Goal: Information Seeking & Learning: Learn about a topic

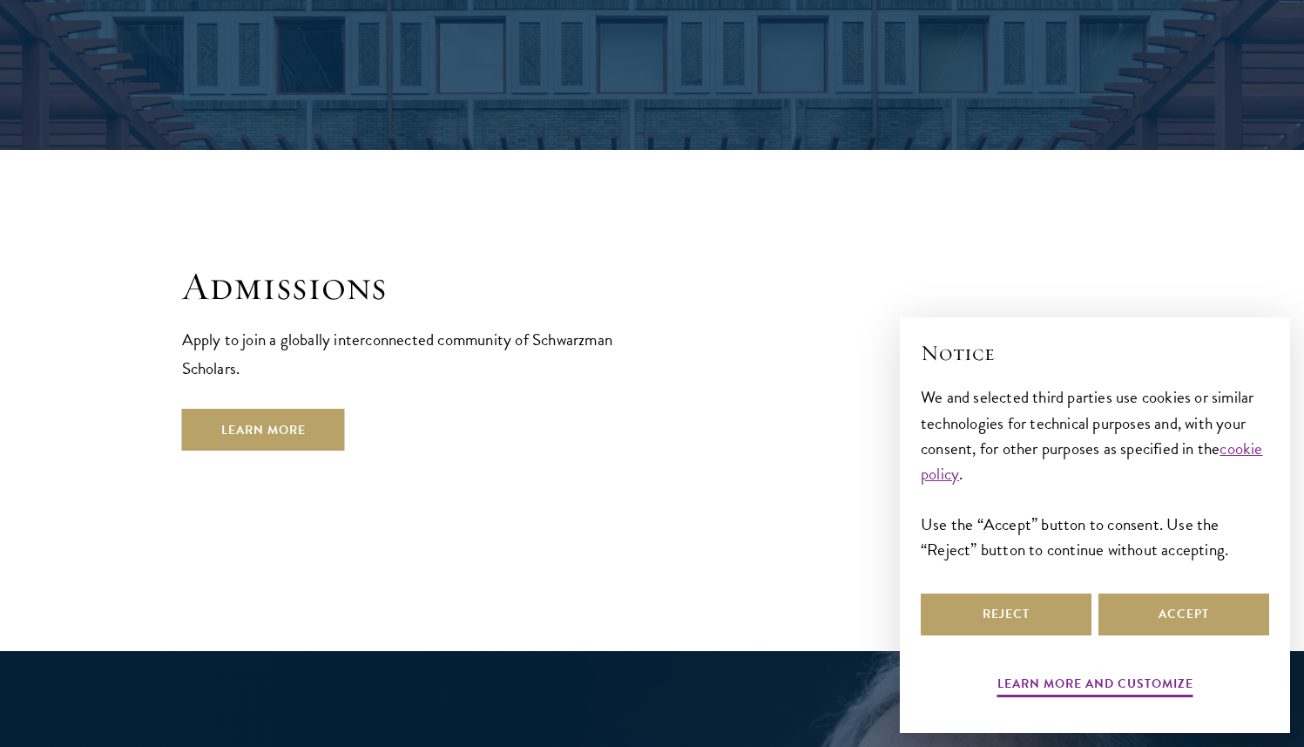
scroll to position [3072, 0]
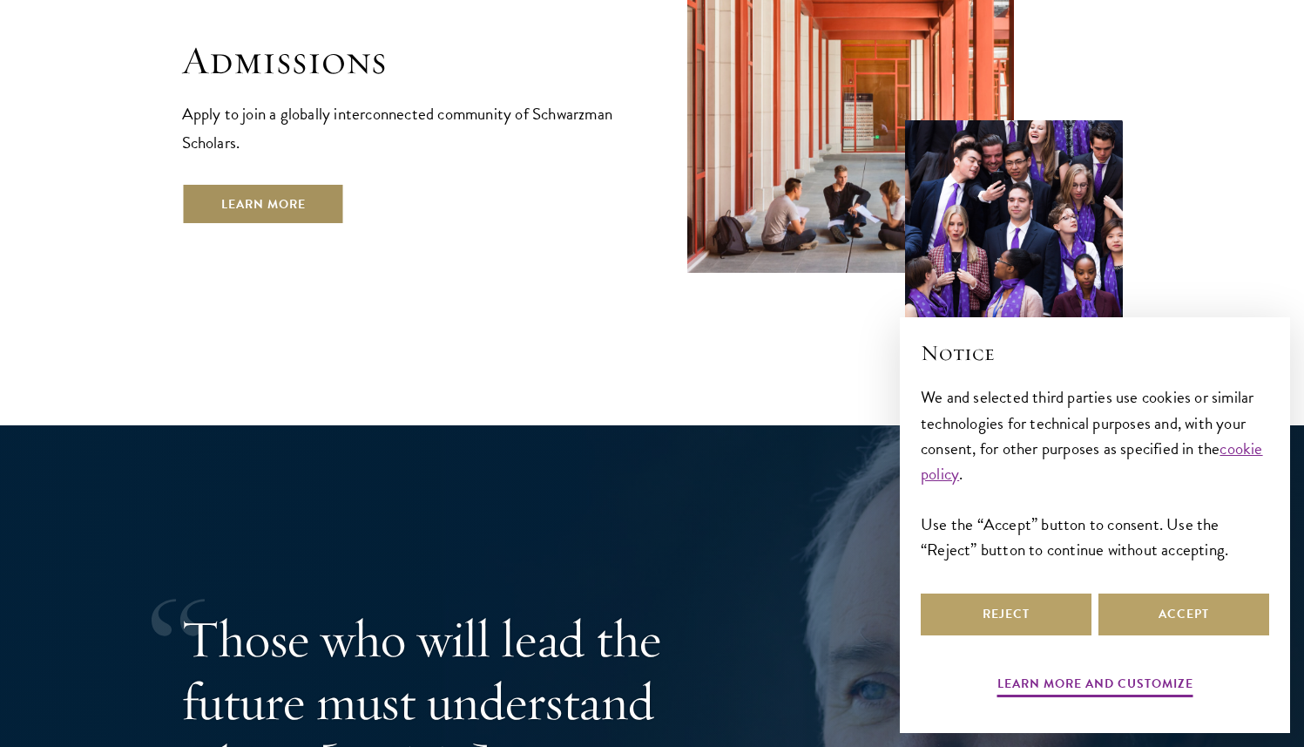
click at [285, 183] on link "Learn More" at bounding box center [263, 204] width 163 height 42
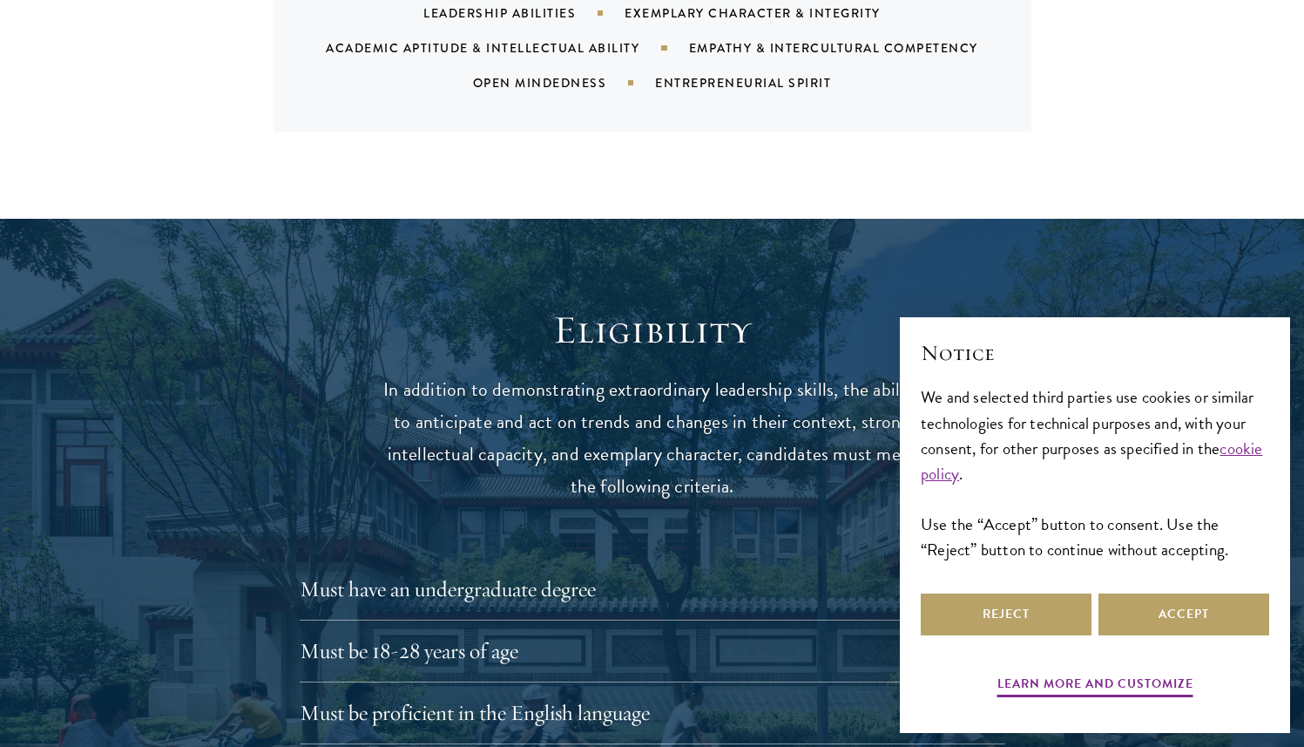
scroll to position [2381, 0]
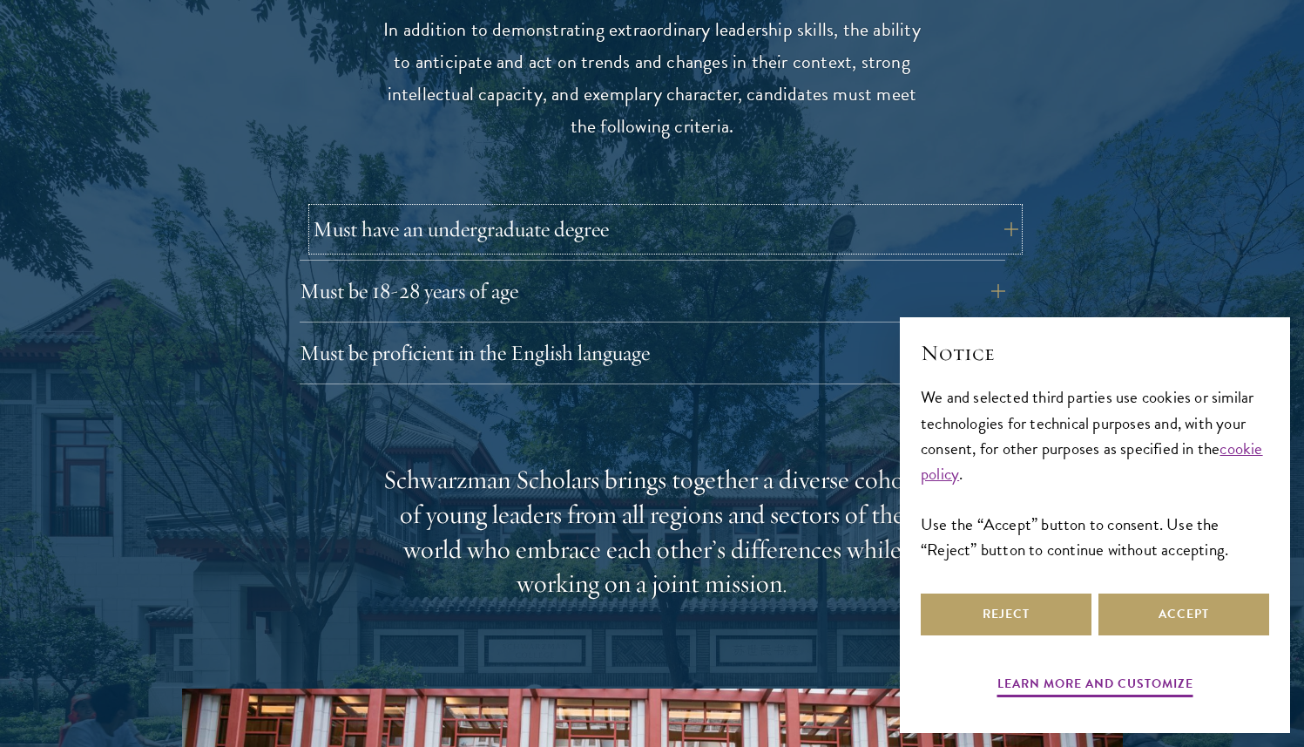
click at [457, 208] on button "Must have an undergraduate degree" at bounding box center [666, 229] width 706 height 42
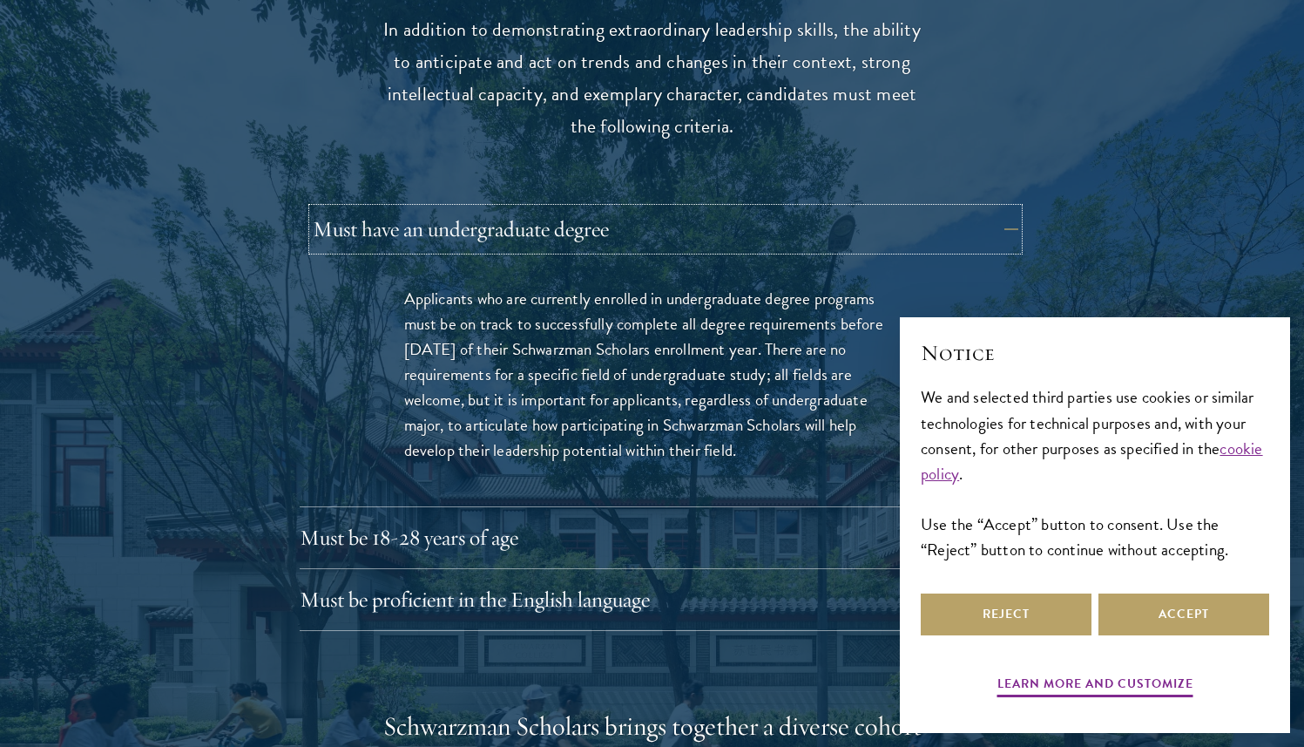
click at [457, 208] on button "Must have an undergraduate degree" at bounding box center [666, 229] width 706 height 42
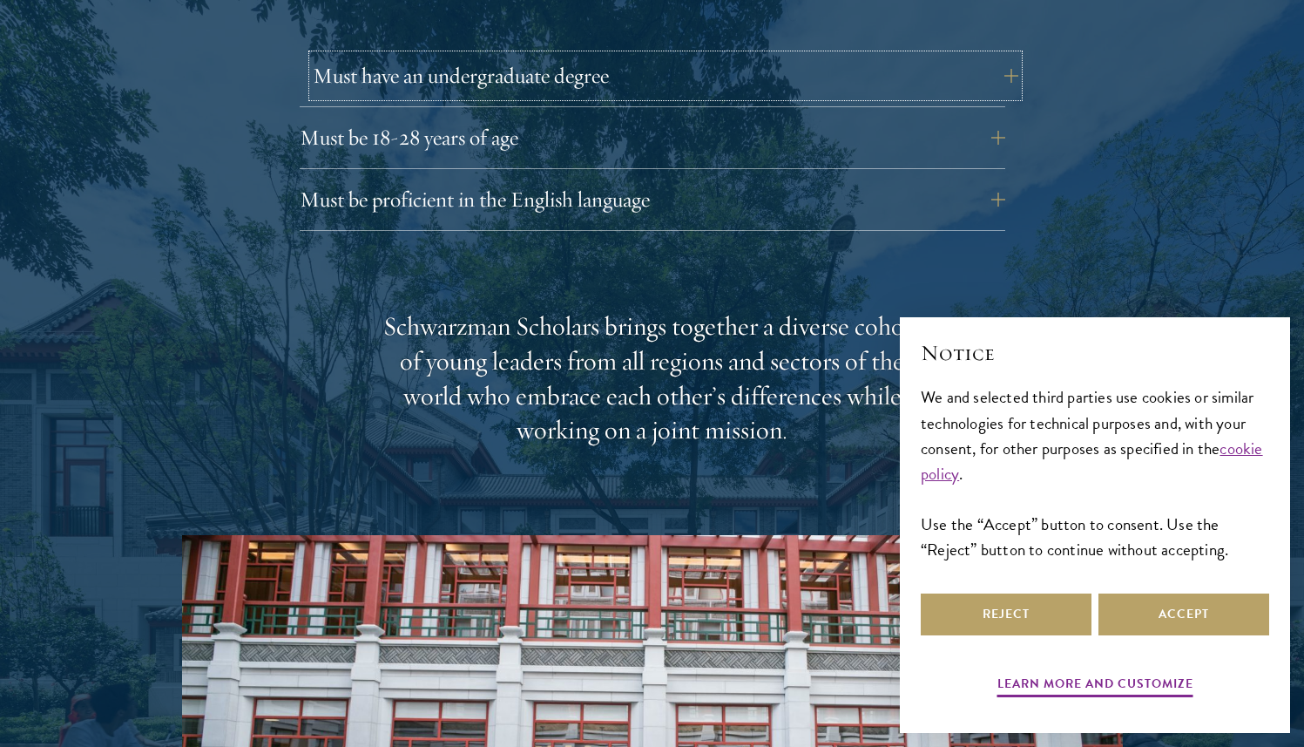
scroll to position [2673, 0]
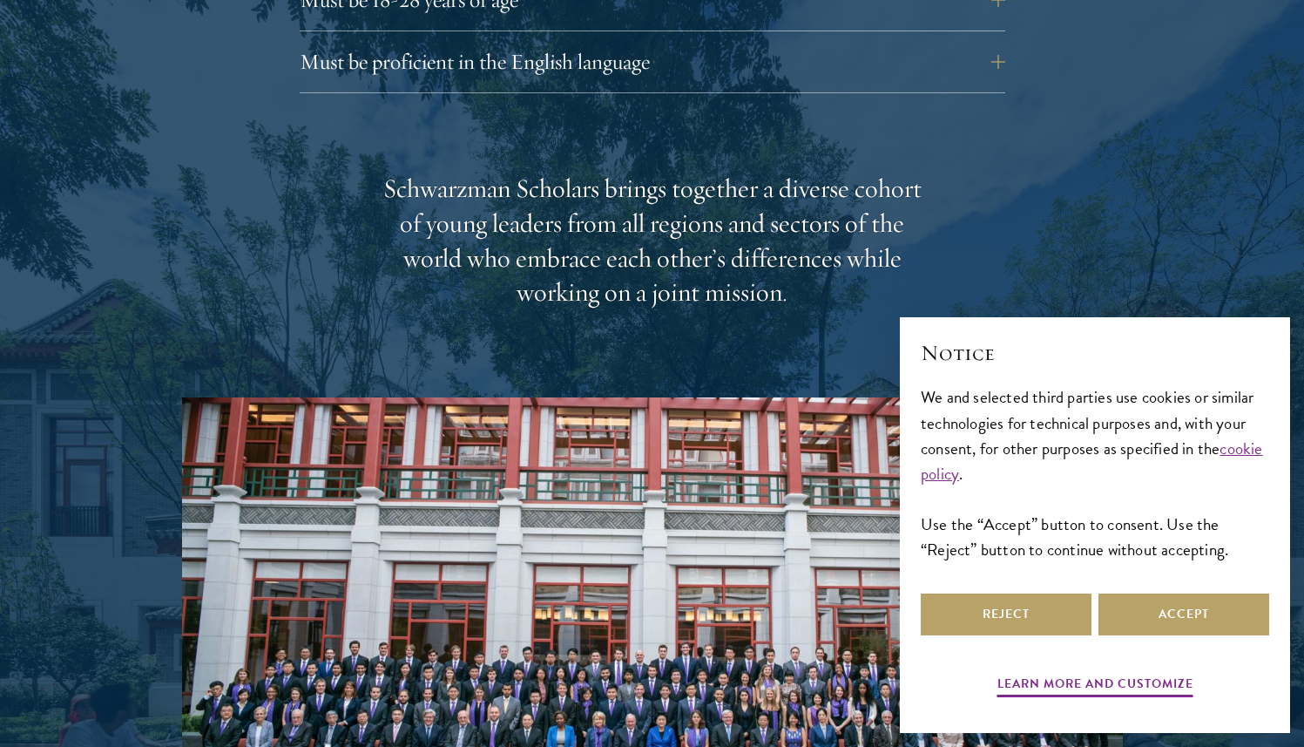
click at [487, 68] on div "Eligibility In addition to demonstrating extraordinary leadership skills, the a…" at bounding box center [652, 286] width 941 height 1262
click at [487, 57] on div "Must be proficient in the English language Applicants must demonstrate strong E…" at bounding box center [653, 67] width 706 height 52
click at [487, 45] on button "Must be proficient in the English language" at bounding box center [666, 62] width 706 height 42
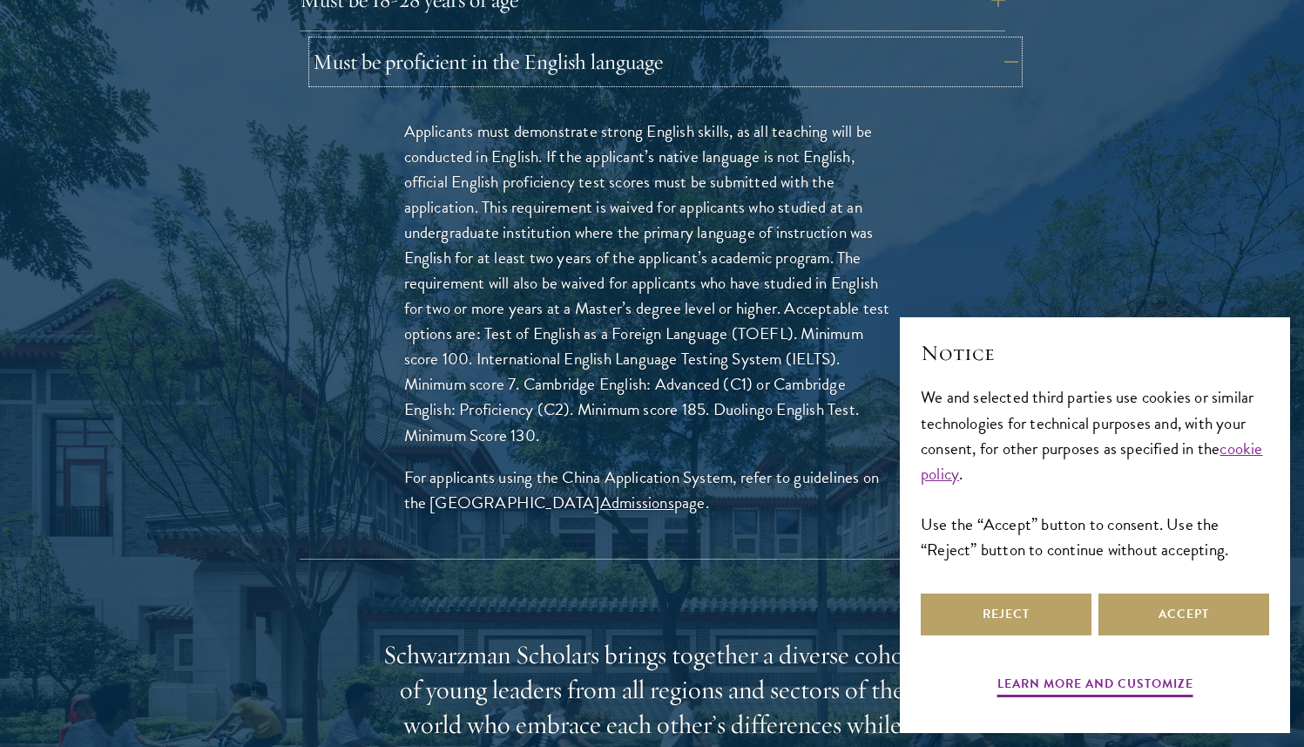
click at [487, 45] on button "Must be proficient in the English language" at bounding box center [666, 62] width 706 height 42
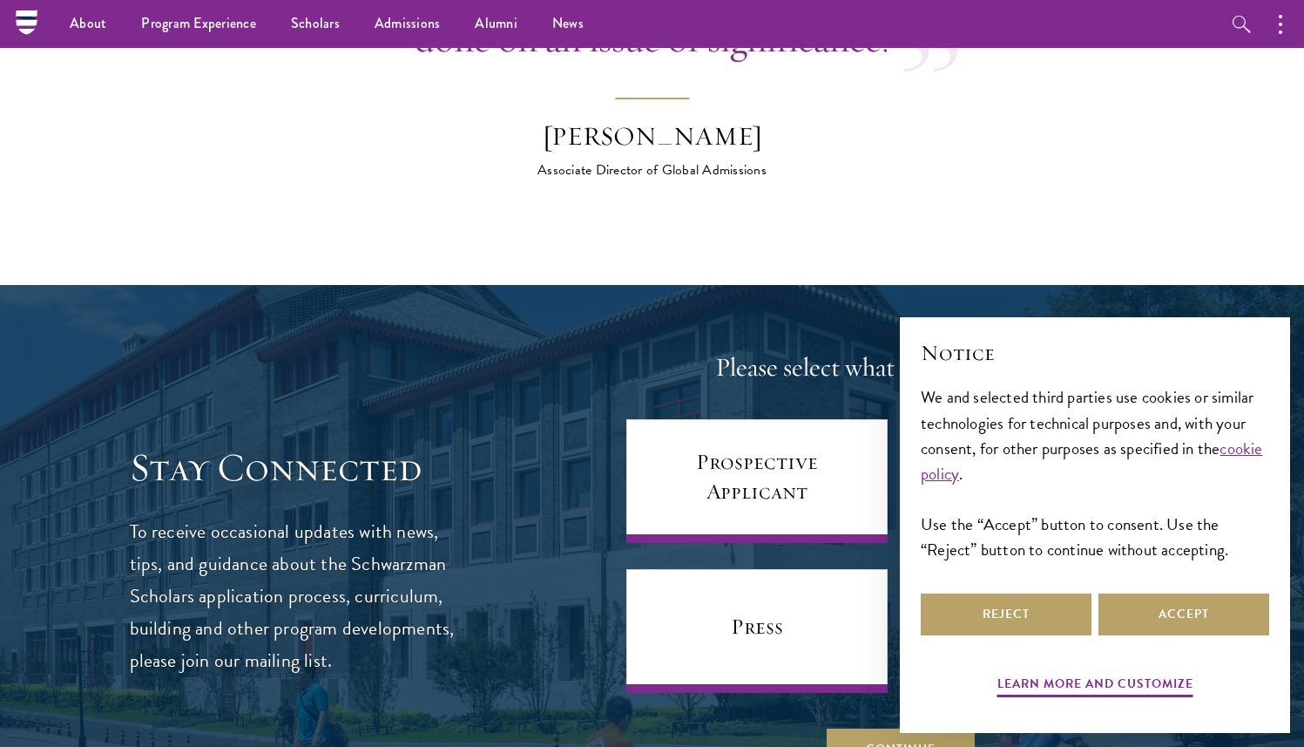
scroll to position [6194, 0]
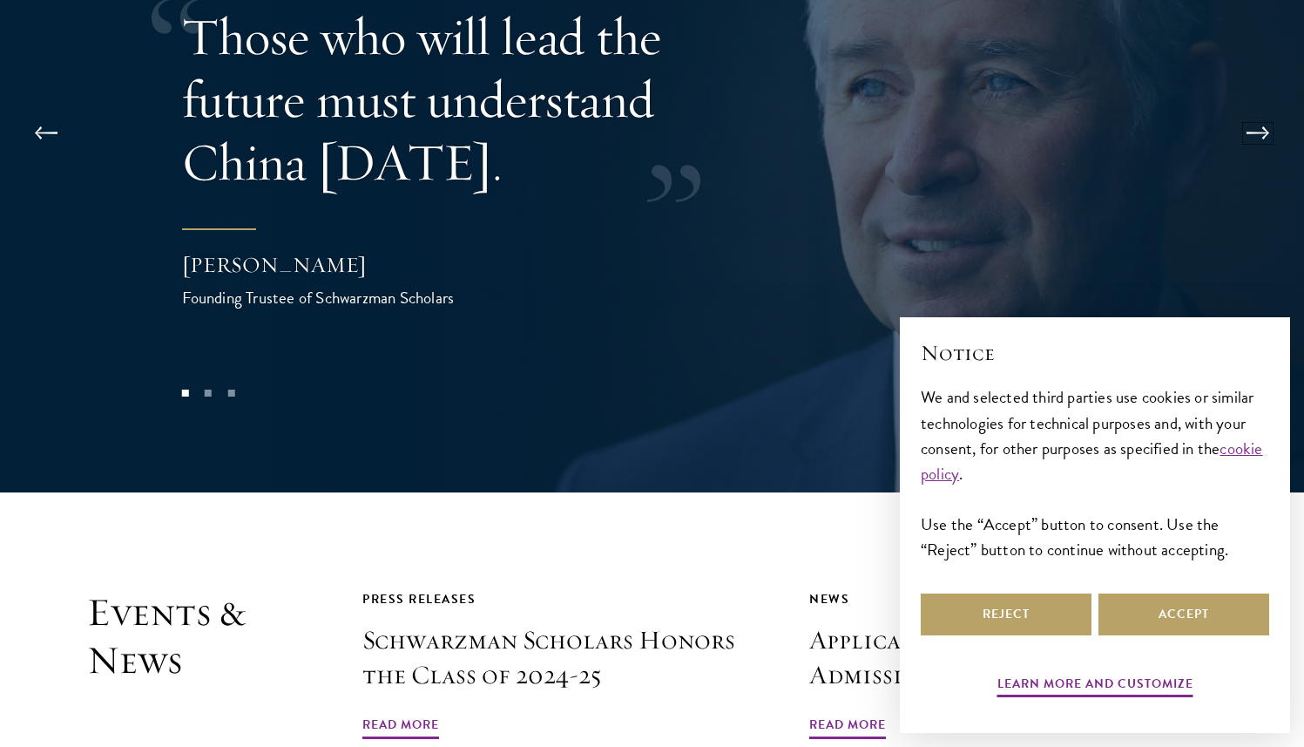
click at [1253, 109] on button at bounding box center [1259, 133] width 58 height 49
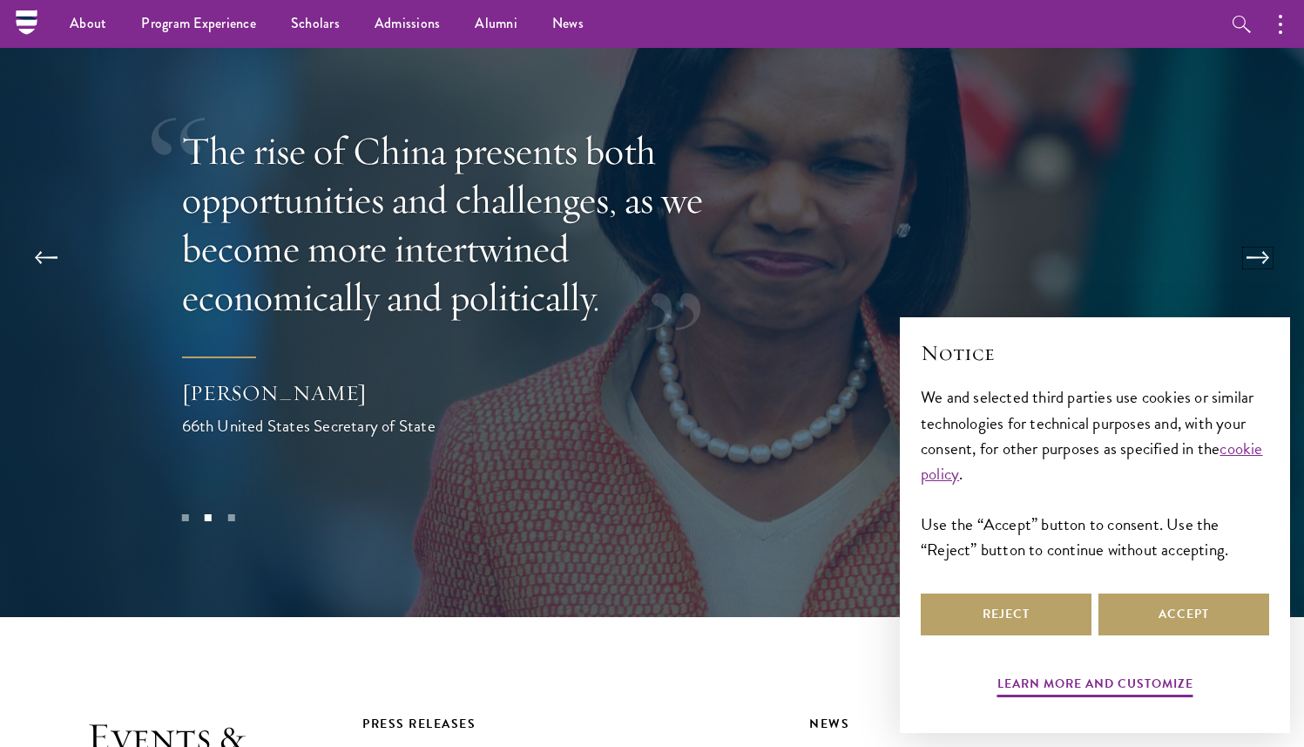
scroll to position [3521, 0]
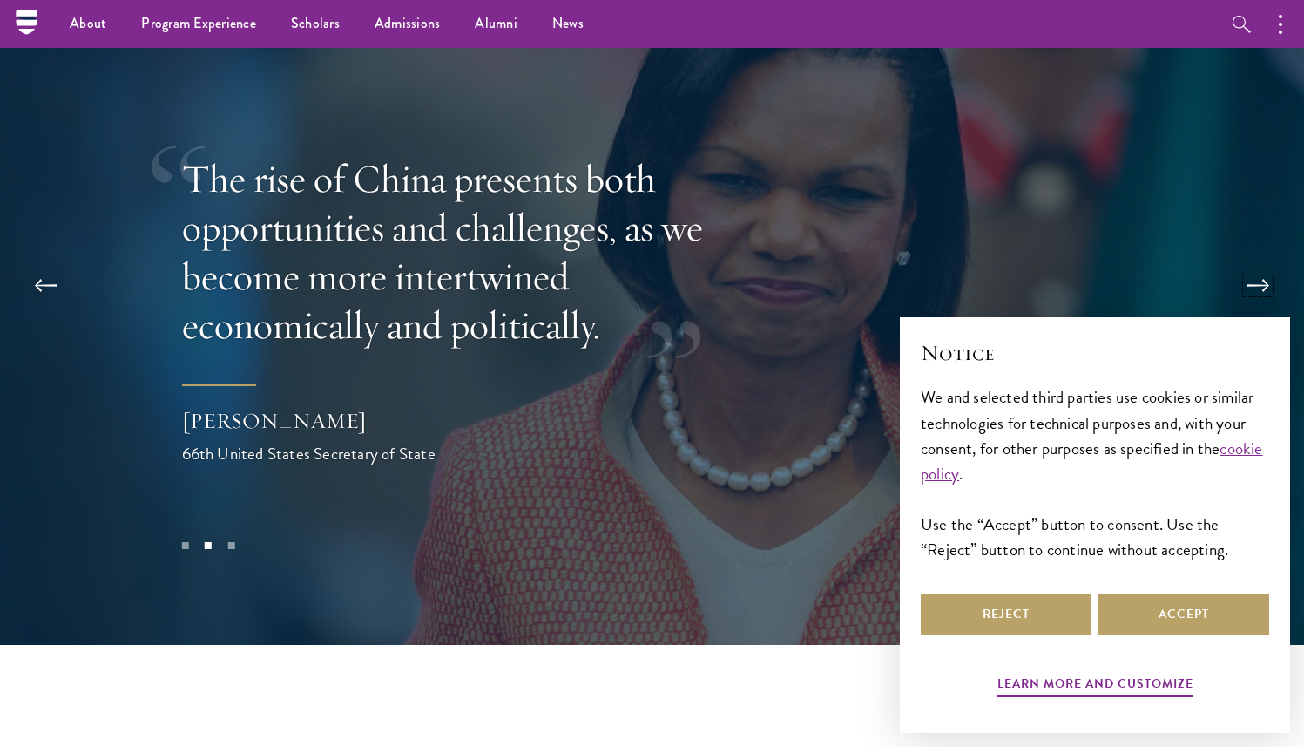
click at [1258, 261] on button at bounding box center [1259, 285] width 58 height 49
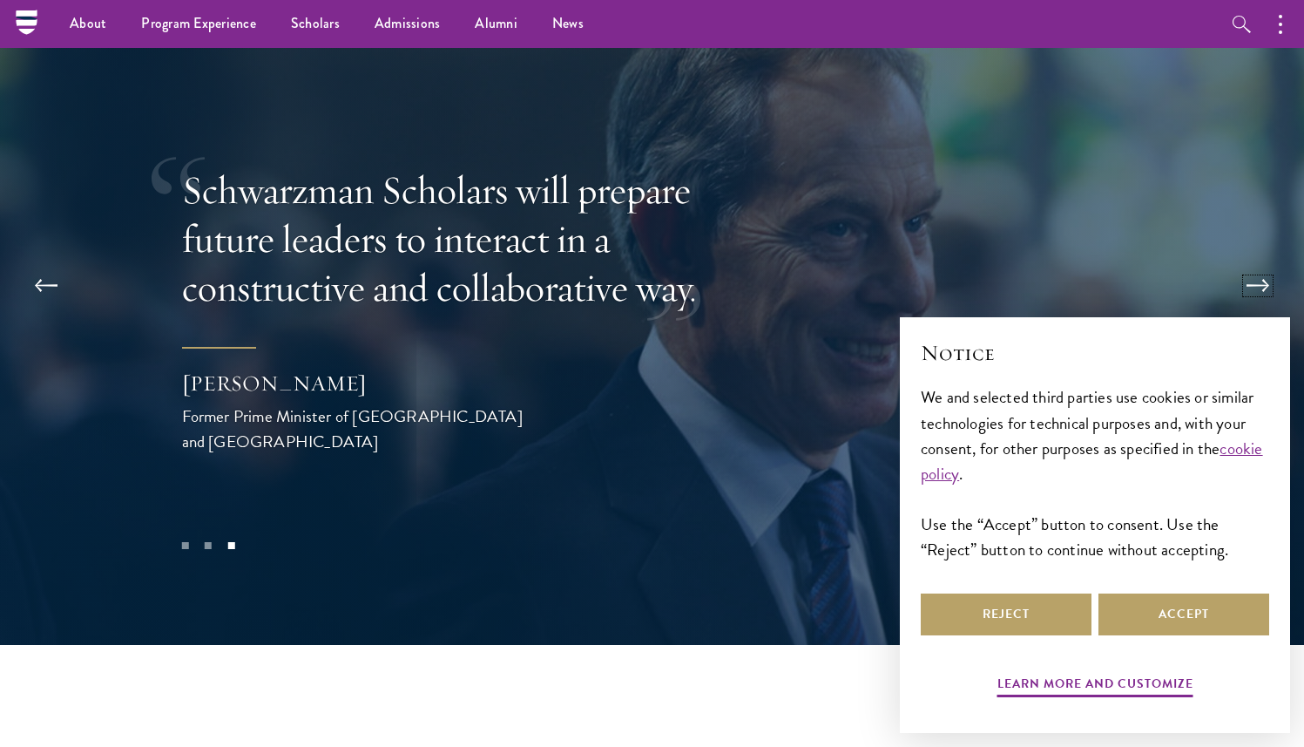
click at [1258, 261] on button at bounding box center [1259, 285] width 58 height 49
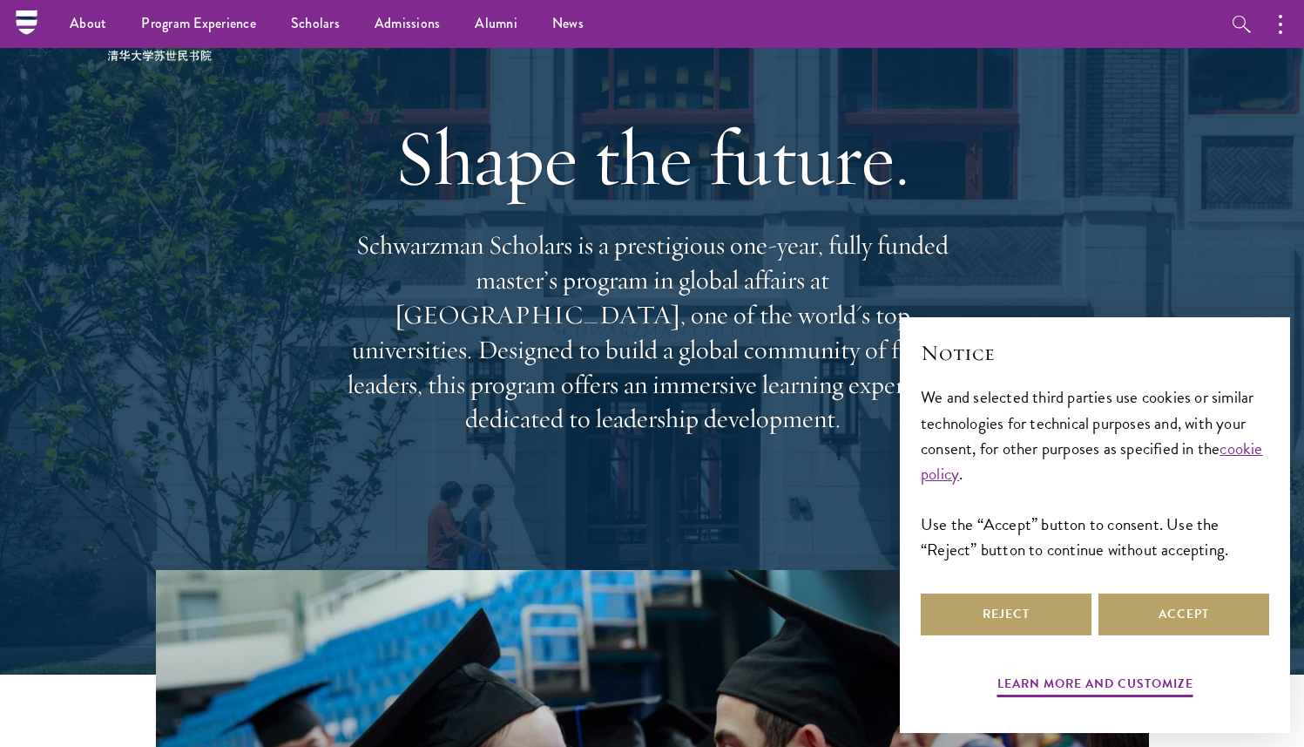
scroll to position [0, 0]
